Goal: Task Accomplishment & Management: Manage account settings

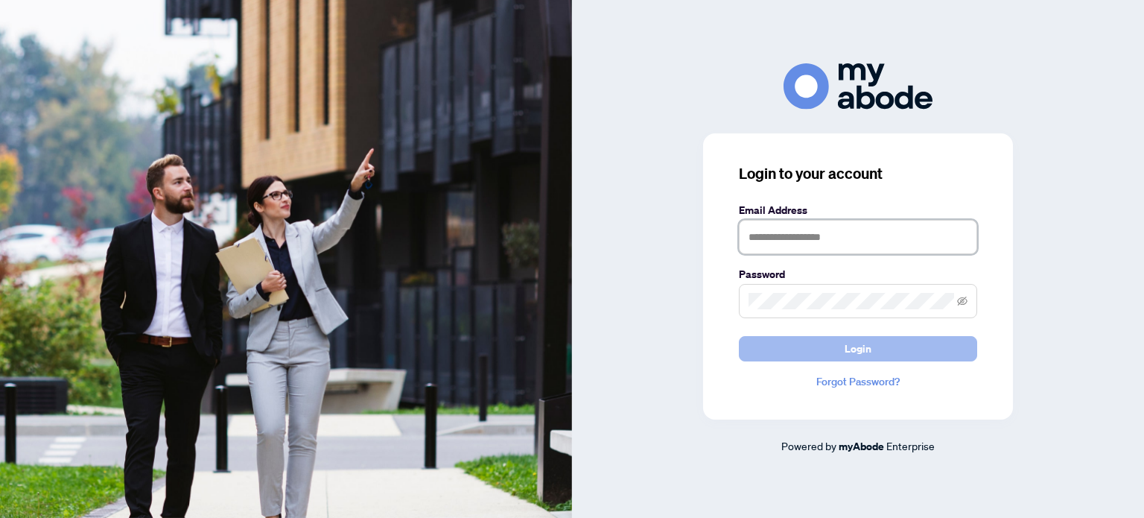
type input "**********"
click at [857, 348] on span "Login" at bounding box center [858, 349] width 27 height 24
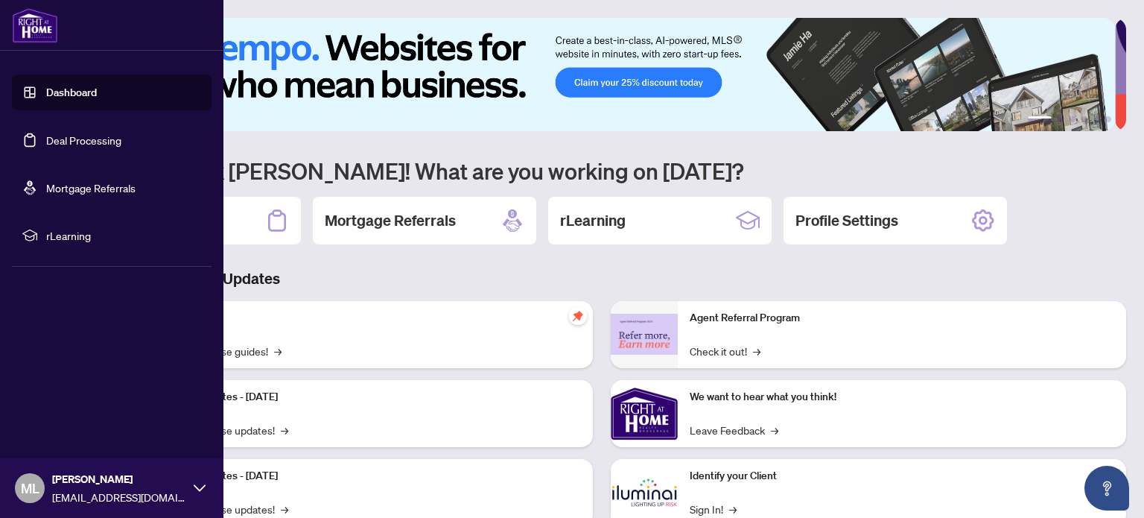
click at [53, 141] on link "Deal Processing" at bounding box center [83, 139] width 75 height 13
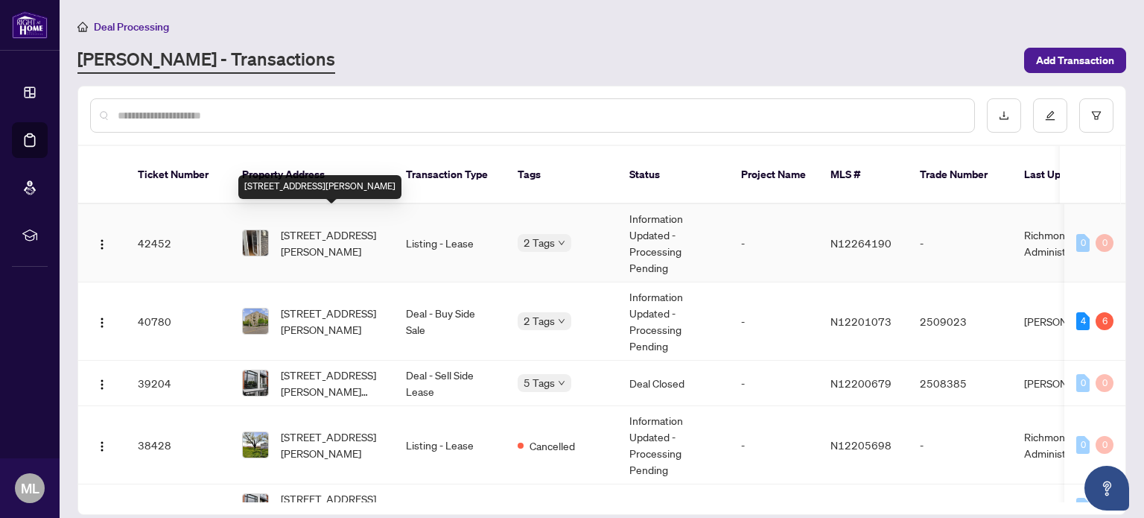
click at [324, 226] on span "[STREET_ADDRESS][PERSON_NAME]" at bounding box center [331, 242] width 101 height 33
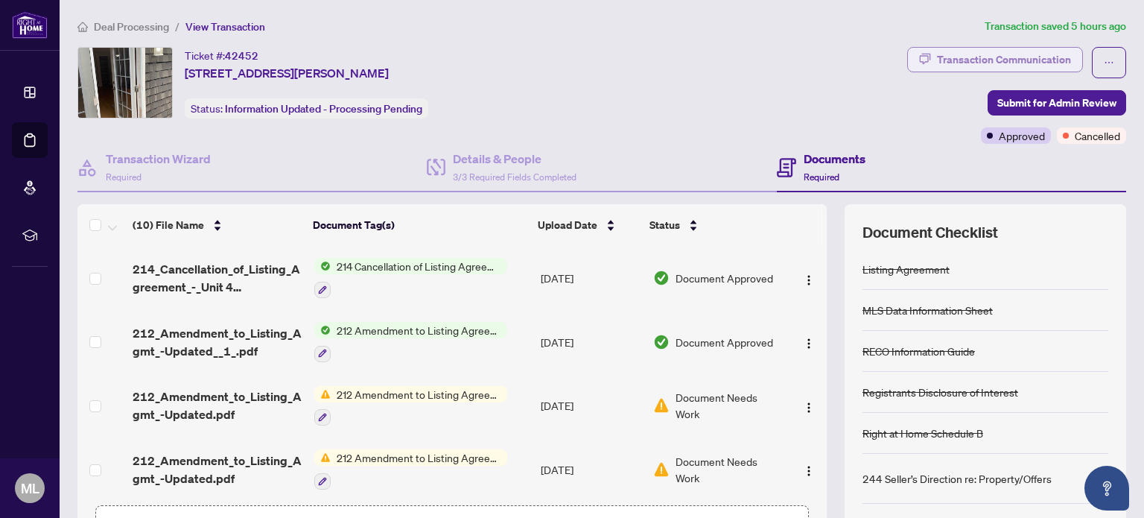
click at [951, 63] on div "Transaction Communication" at bounding box center [1004, 60] width 134 height 24
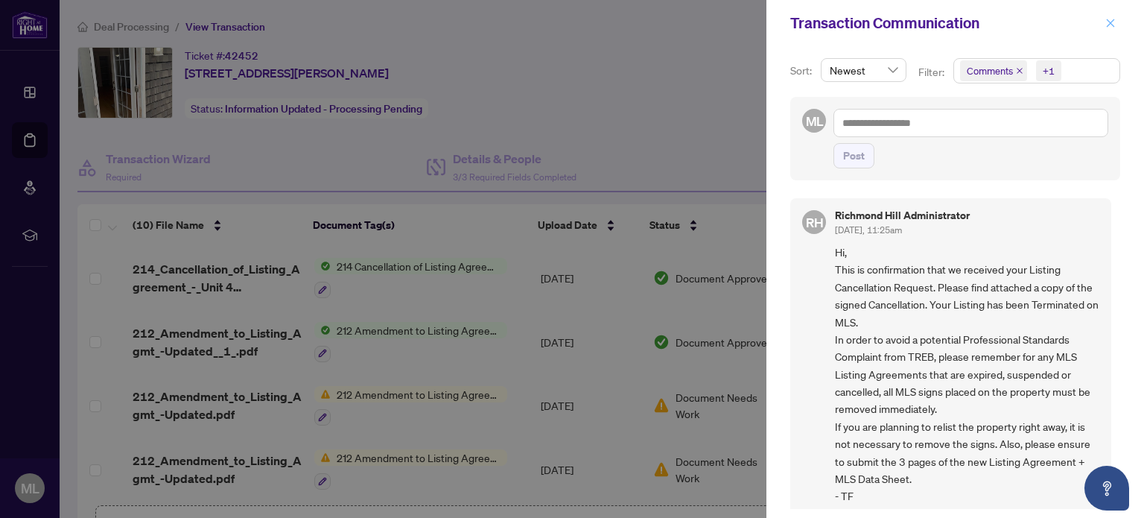
click at [1109, 23] on icon "close" at bounding box center [1111, 23] width 10 height 10
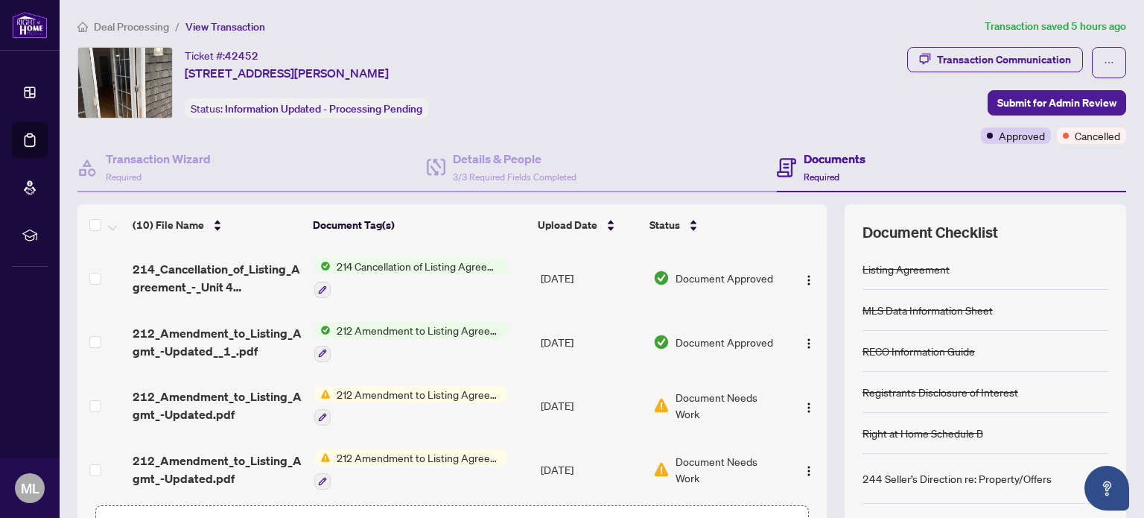
click at [544, 77] on div "Ticket #: 42452 [STREET_ADDRESS][PERSON_NAME] Status: Information Updated - Pro…" at bounding box center [489, 83] width 824 height 72
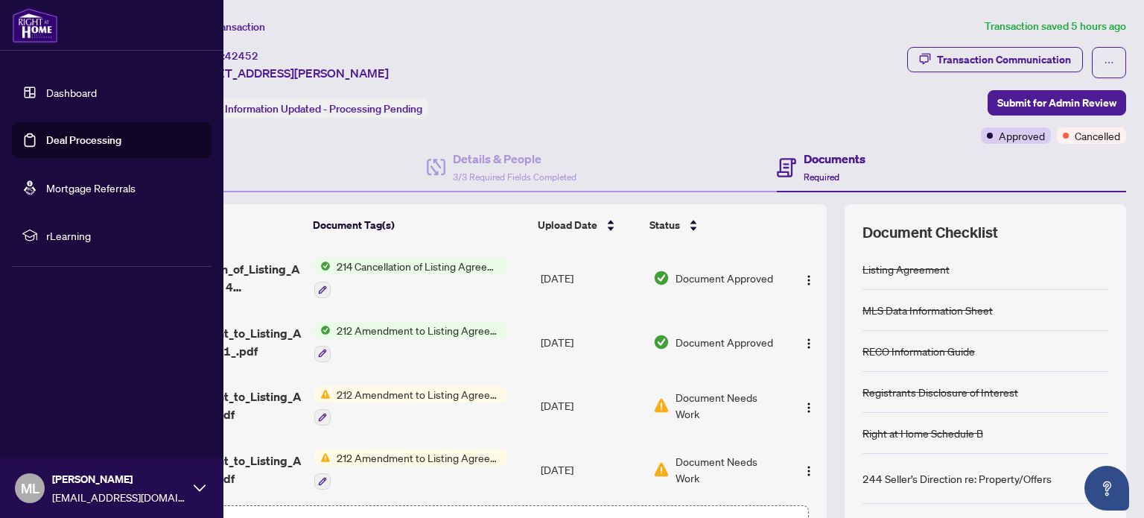
click at [57, 136] on link "Deal Processing" at bounding box center [83, 139] width 75 height 13
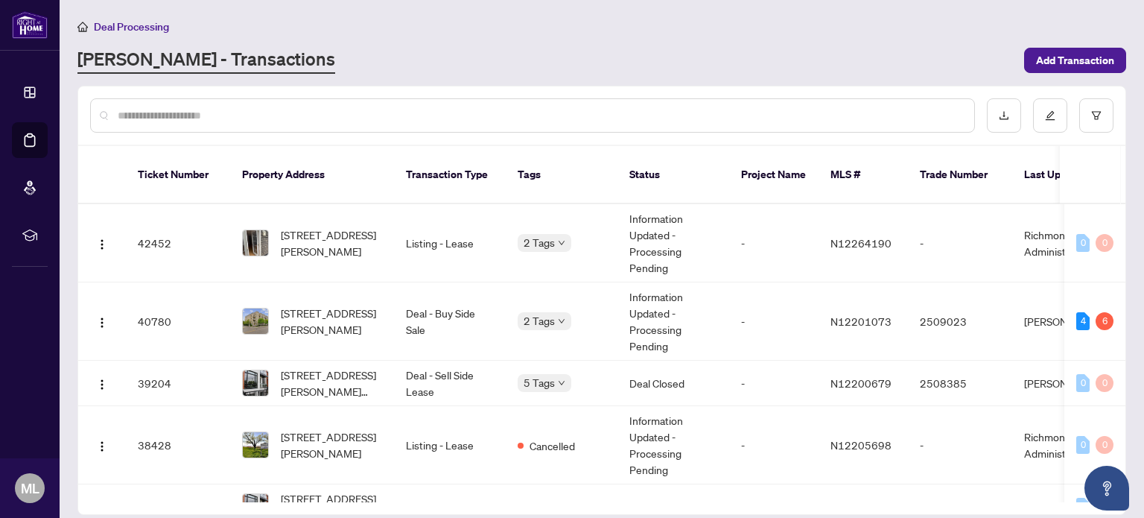
click at [366, 43] on div "Deal Processing [PERSON_NAME] - Transactions Add Transaction" at bounding box center [601, 46] width 1049 height 56
